Goal: Task Accomplishment & Management: Manage account settings

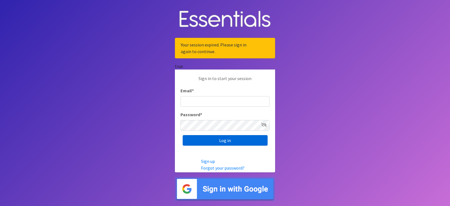
type input "[EMAIL_ADDRESS][DOMAIN_NAME]"
click at [235, 144] on input "Log in" at bounding box center [225, 140] width 85 height 11
click at [235, 144] on div "Log in" at bounding box center [224, 140] width 89 height 11
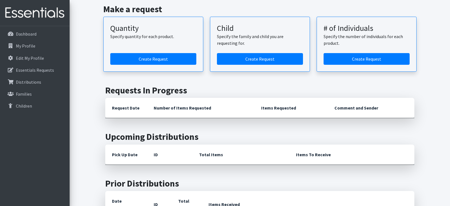
scroll to position [339, 0]
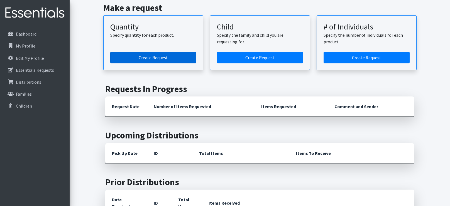
click at [170, 52] on link "Create Request" at bounding box center [153, 58] width 86 height 12
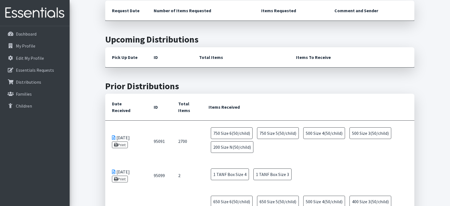
scroll to position [414, 0]
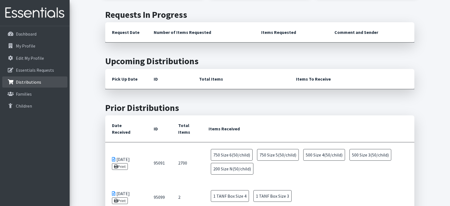
click at [36, 80] on p "Distributions" at bounding box center [28, 82] width 25 height 6
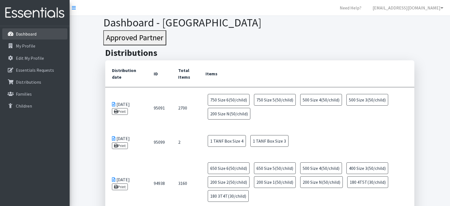
click at [31, 33] on p "Dashboard" at bounding box center [26, 34] width 21 height 6
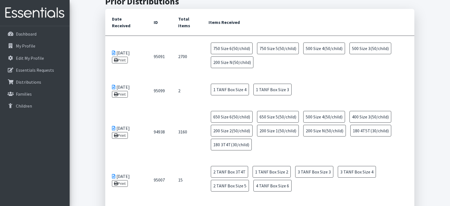
scroll to position [502, 0]
click at [115, 51] on icon at bounding box center [113, 53] width 3 height 4
click at [112, 51] on icon at bounding box center [113, 53] width 3 height 4
click at [119, 57] on link "Print" at bounding box center [120, 60] width 16 height 7
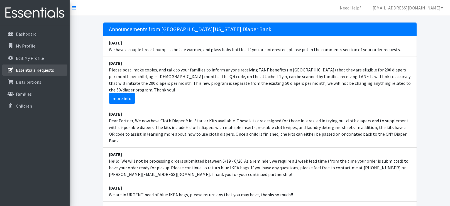
click at [50, 70] on p "Essentials Requests" at bounding box center [35, 70] width 38 height 6
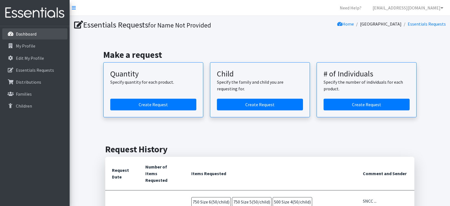
click at [35, 36] on p "Dashboard" at bounding box center [26, 34] width 21 height 6
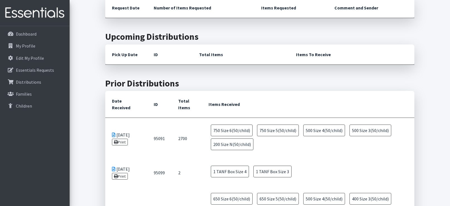
scroll to position [420, 0]
click at [44, 31] on link "Dashboard" at bounding box center [34, 33] width 65 height 11
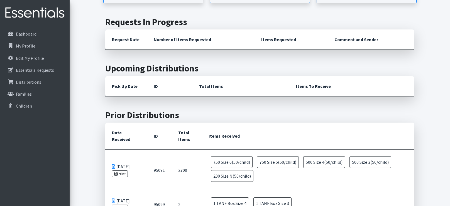
scroll to position [389, 0]
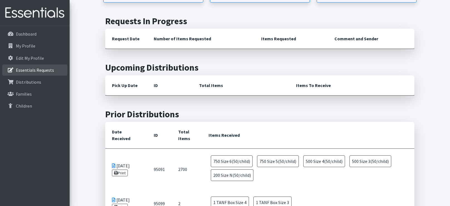
click at [24, 72] on p "Essentials Requests" at bounding box center [35, 70] width 38 height 6
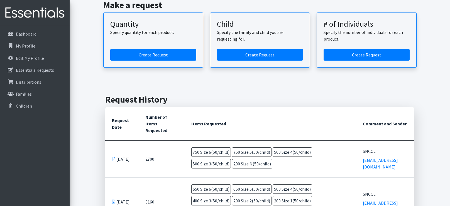
scroll to position [50, 0]
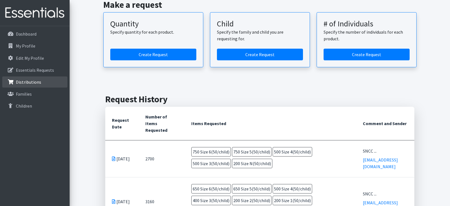
click at [35, 82] on p "Distributions" at bounding box center [28, 82] width 25 height 6
